Goal: Navigation & Orientation: Find specific page/section

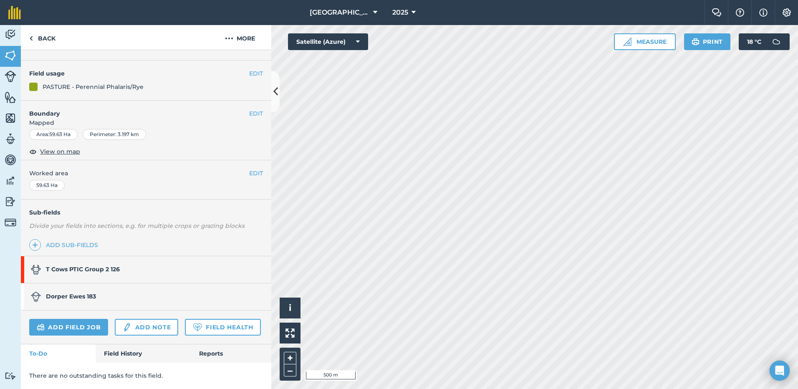
scroll to position [82, 0]
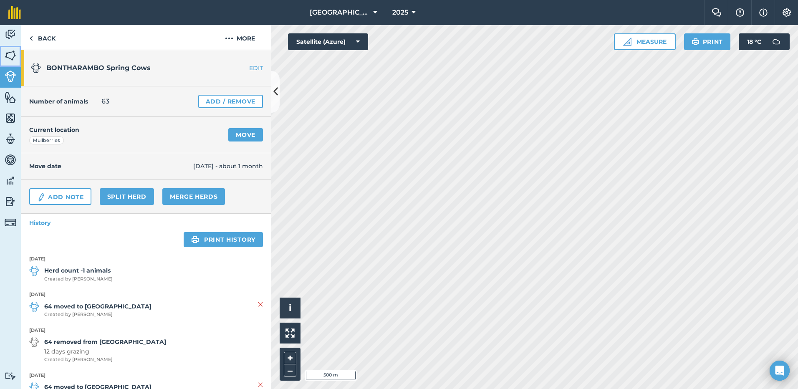
click at [9, 55] on img at bounding box center [11, 55] width 12 height 13
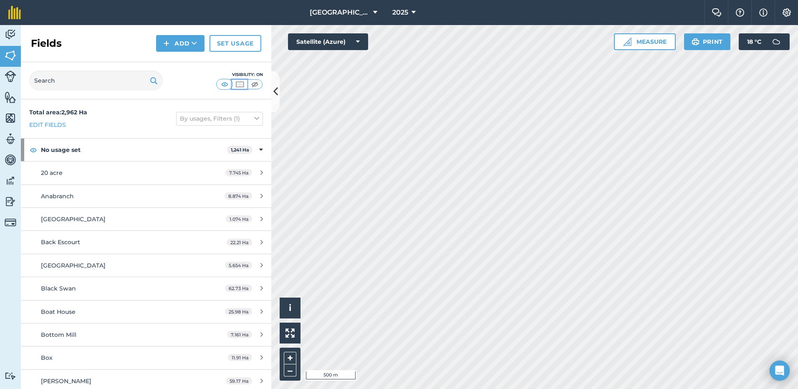
click at [238, 84] on img at bounding box center [240, 84] width 10 height 8
